Goal: Book appointment/travel/reservation

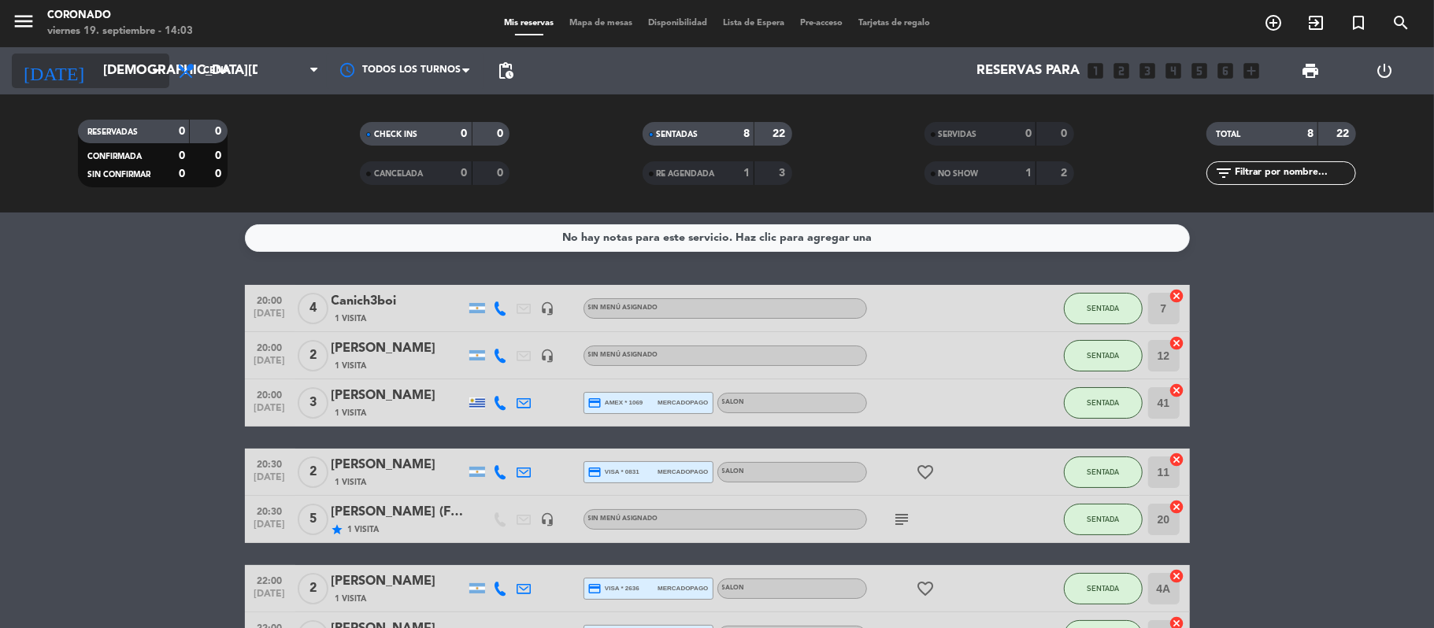
click at [101, 76] on input "[DEMOGRAPHIC_DATA][DATE]" at bounding box center [180, 71] width 170 height 31
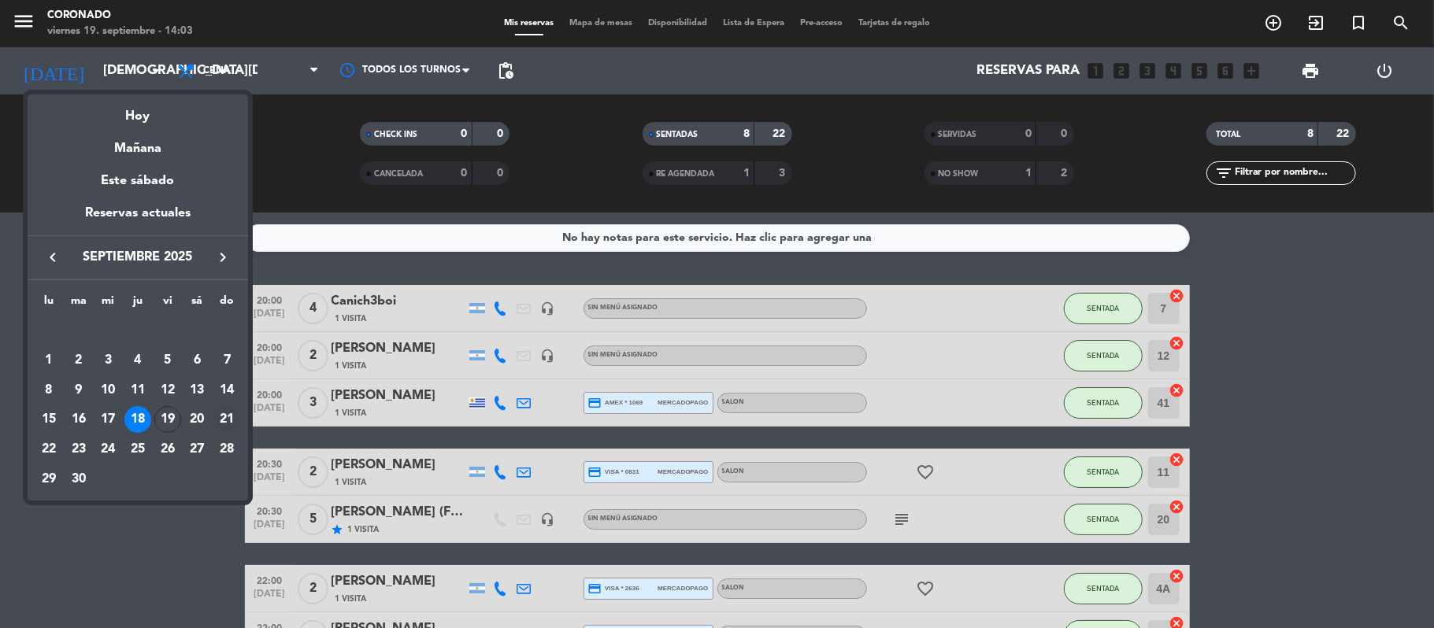
click at [230, 420] on div "21" at bounding box center [226, 419] width 27 height 27
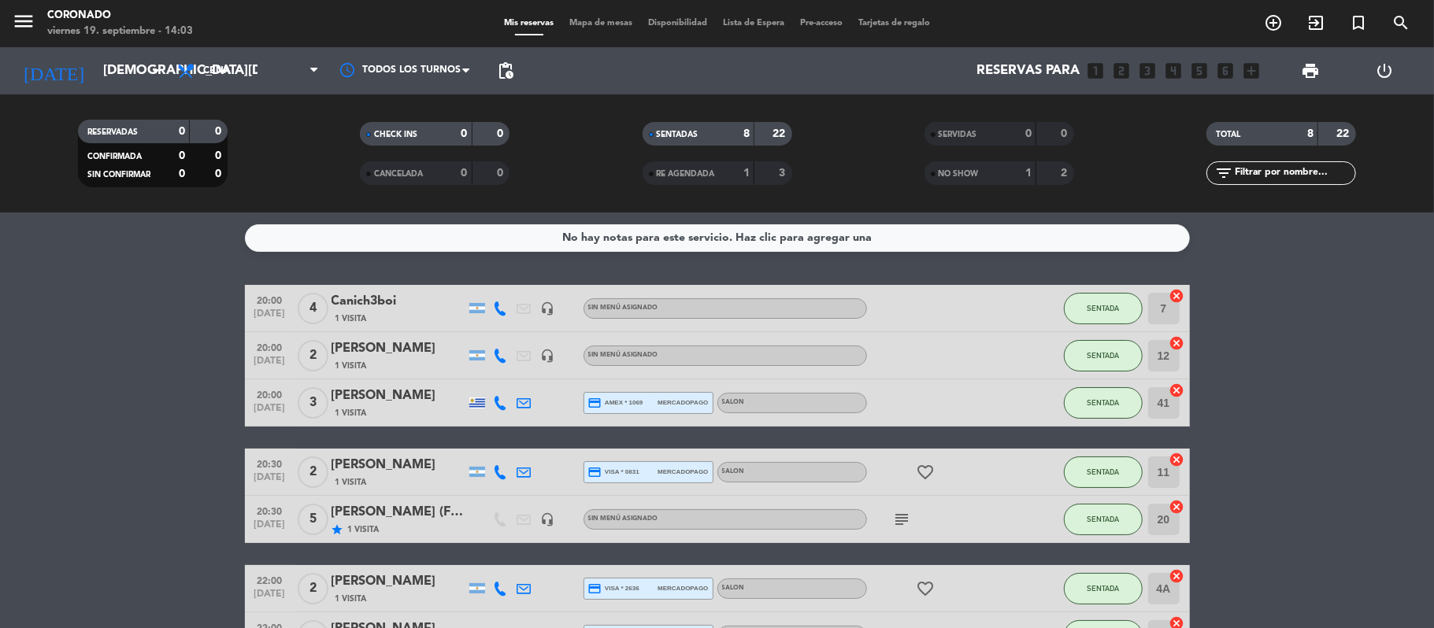
type input "[DATE]"
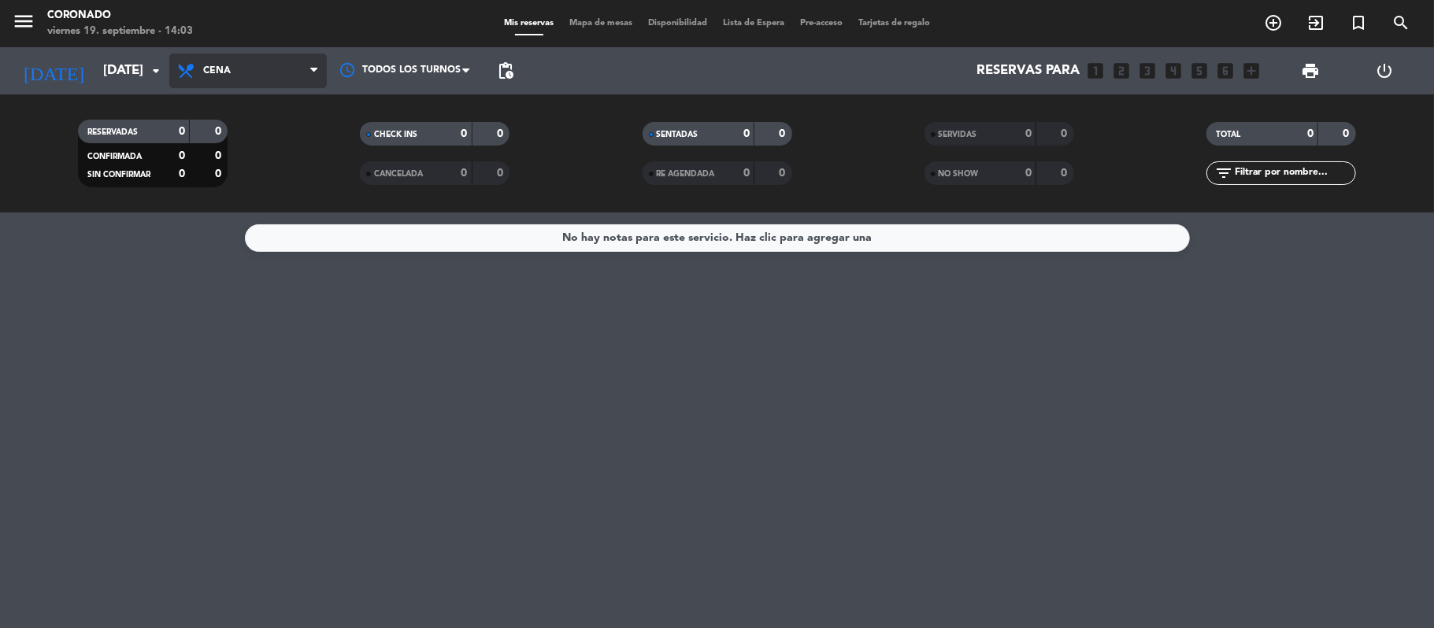
click at [250, 57] on span "Cena" at bounding box center [247, 71] width 157 height 35
click at [231, 174] on div "menu [PERSON_NAME] [DATE] 19. septiembre - 14:03 Mis reservas Mapa de mesas Dis…" at bounding box center [717, 106] width 1434 height 213
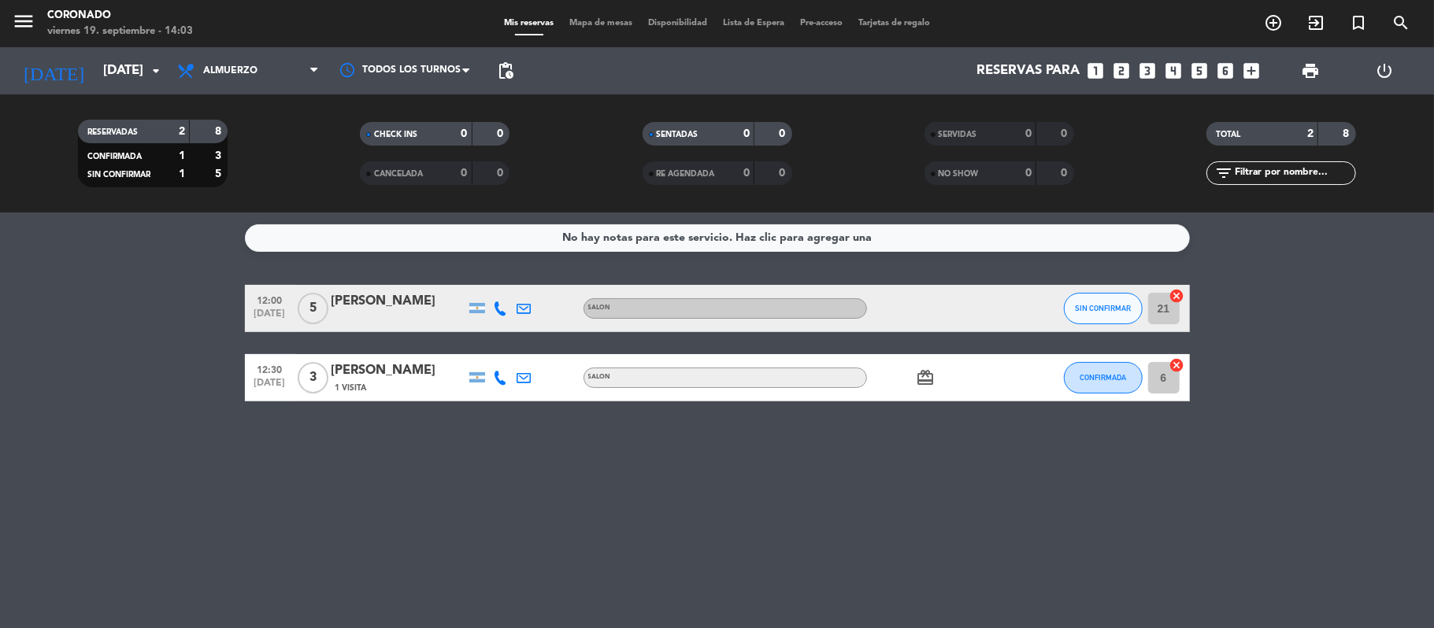
click at [403, 299] on div "[PERSON_NAME]" at bounding box center [398, 301] width 134 height 20
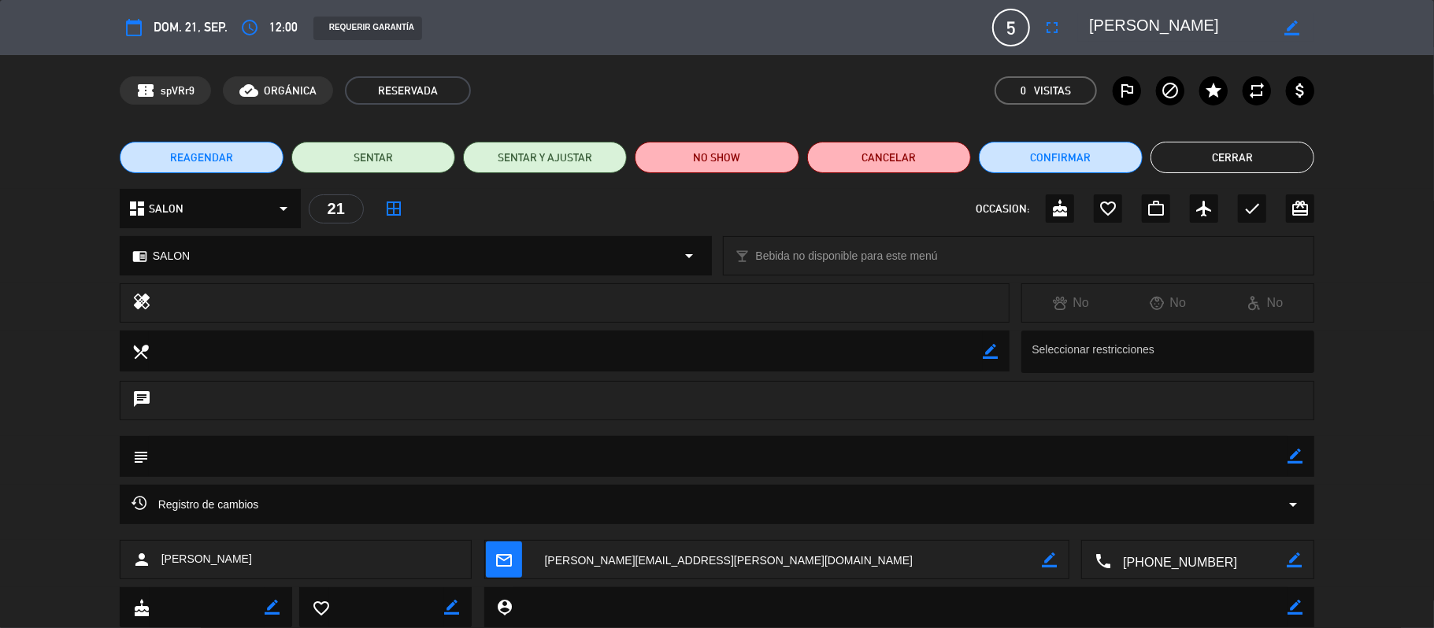
click at [1294, 451] on icon "border_color" at bounding box center [1294, 456] width 15 height 15
click at [1220, 452] on textarea at bounding box center [718, 456] width 1139 height 40
type textarea "P"
click at [776, 460] on textarea at bounding box center [718, 456] width 1139 height 40
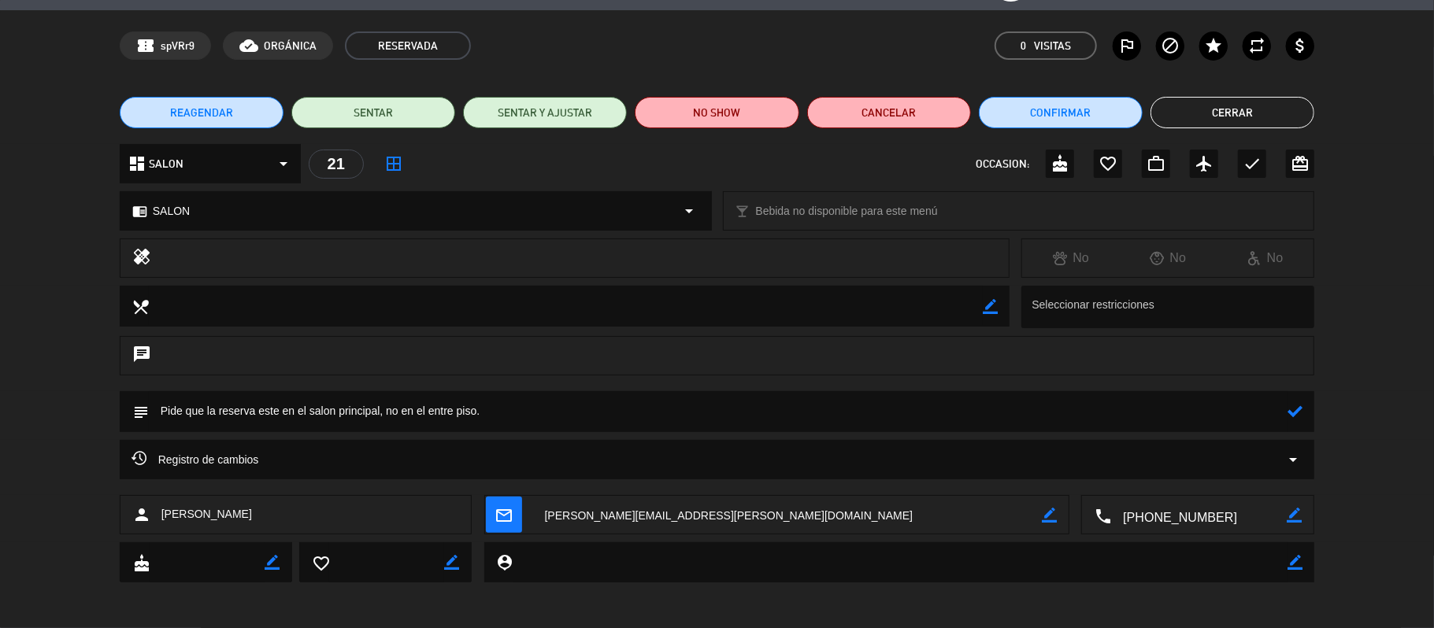
type textarea "Pide que la reserva este en el salon principal, no en el entre piso."
click at [1299, 408] on icon at bounding box center [1294, 411] width 15 height 15
drag, startPoint x: 1211, startPoint y: 105, endPoint x: 1201, endPoint y: 108, distance: 10.0
click at [1207, 105] on button "Cerrar" at bounding box center [1232, 112] width 164 height 31
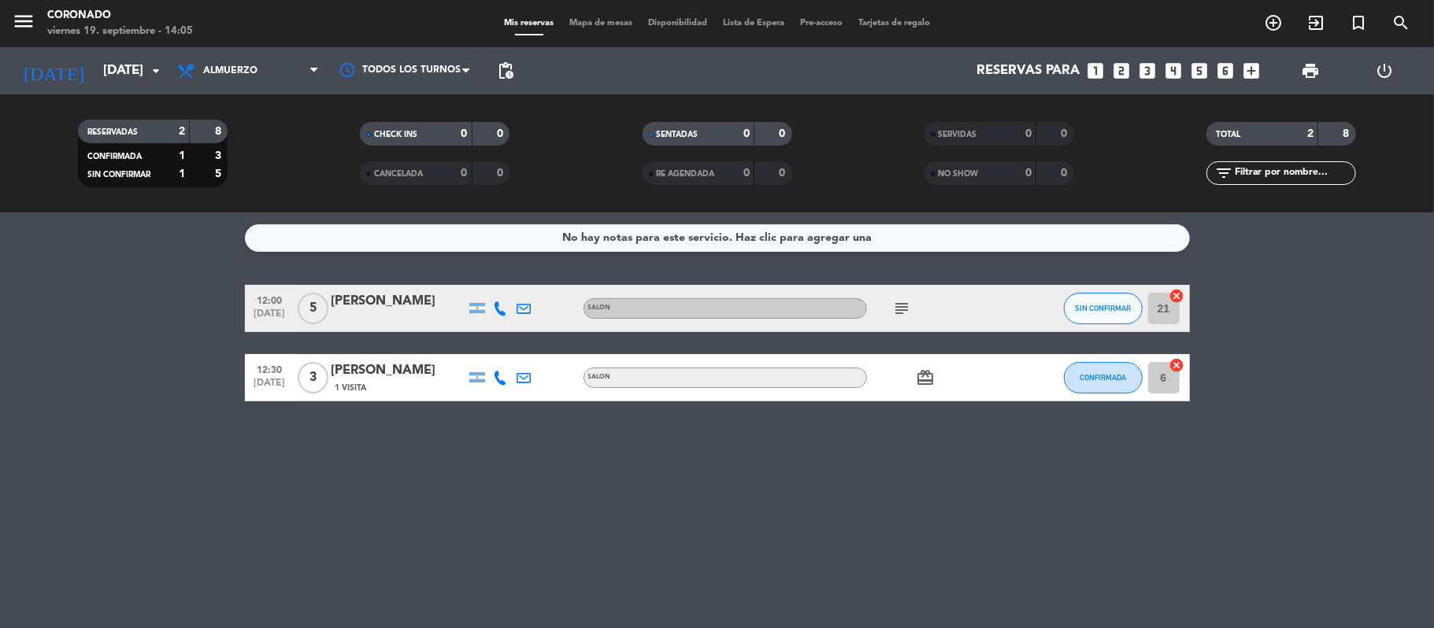
click at [902, 300] on icon "subject" at bounding box center [902, 308] width 19 height 19
